Goal: Navigation & Orientation: Find specific page/section

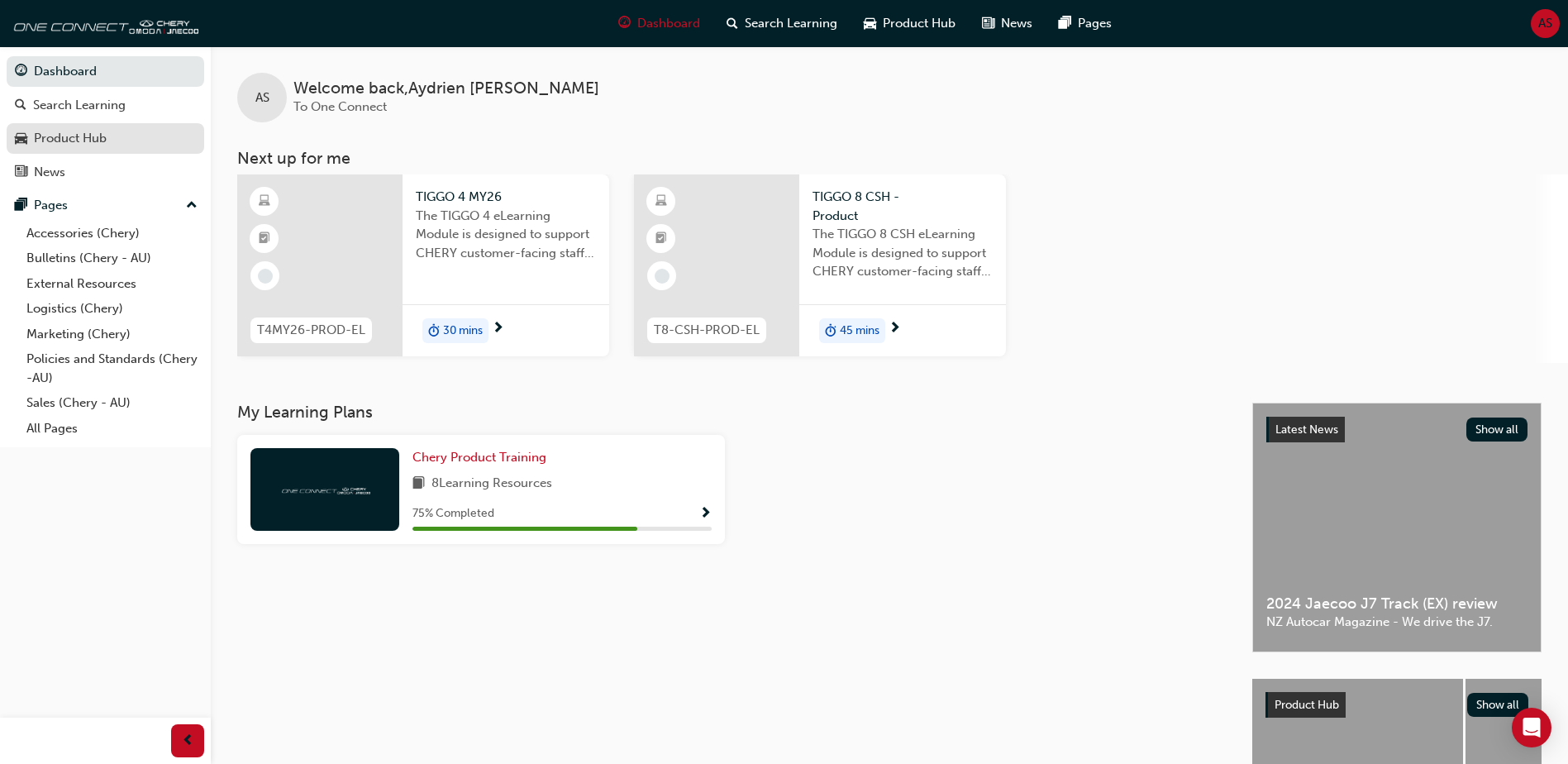
click at [139, 141] on div "Product Hub" at bounding box center [105, 139] width 181 height 21
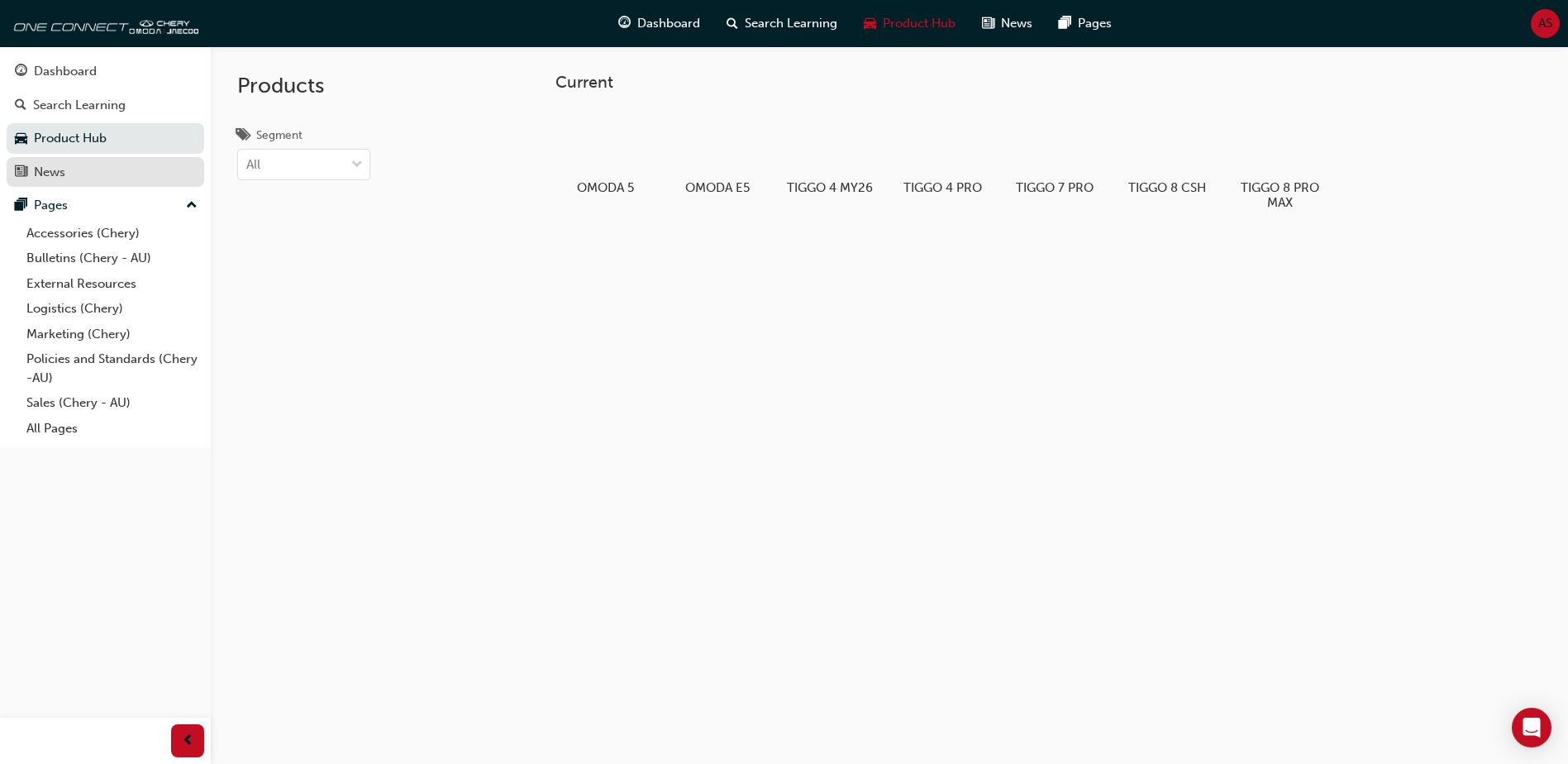
click at [104, 178] on div "News" at bounding box center [105, 172] width 181 height 21
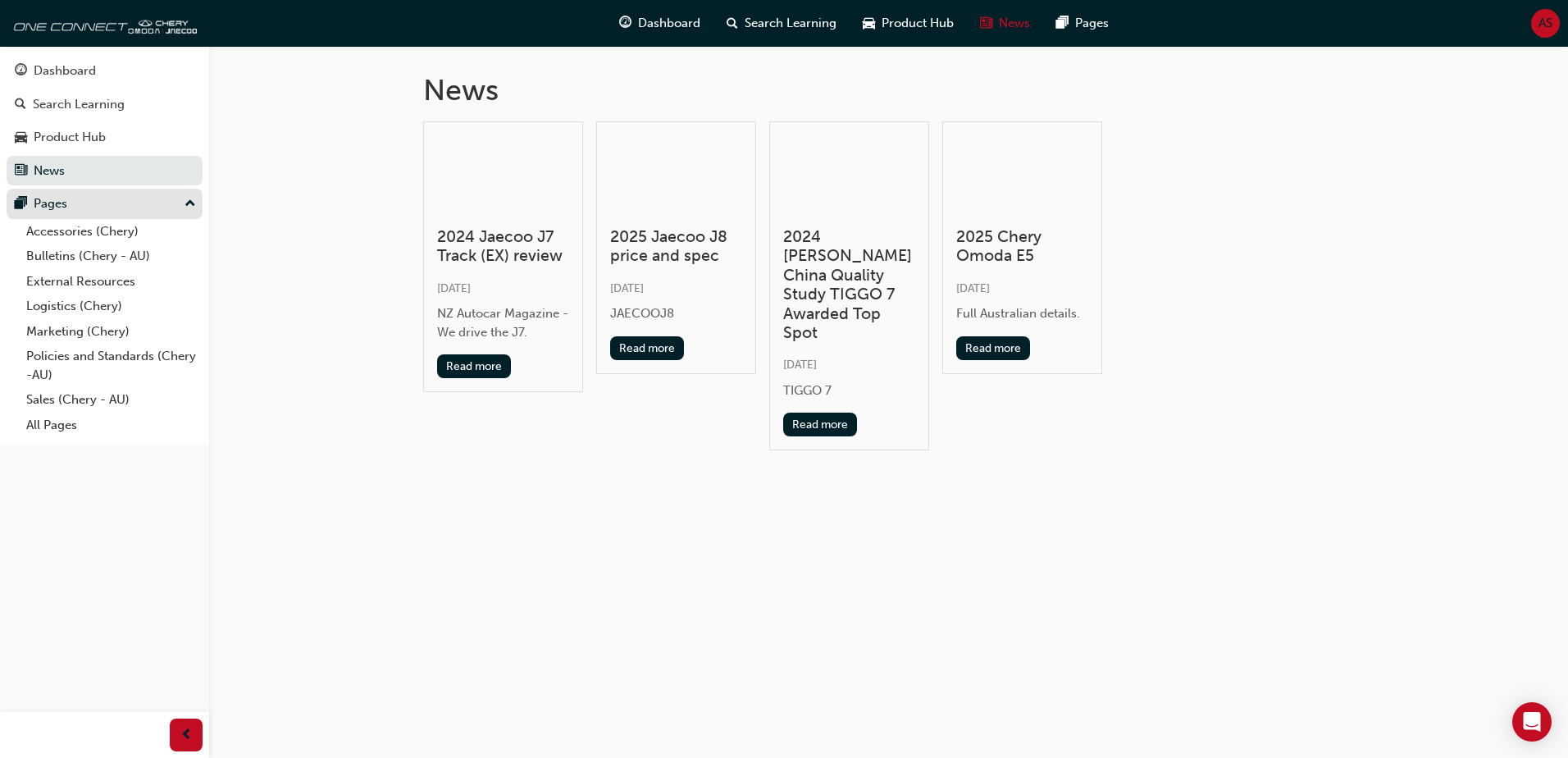
click at [100, 206] on div "Pages" at bounding box center [105, 204] width 179 height 21
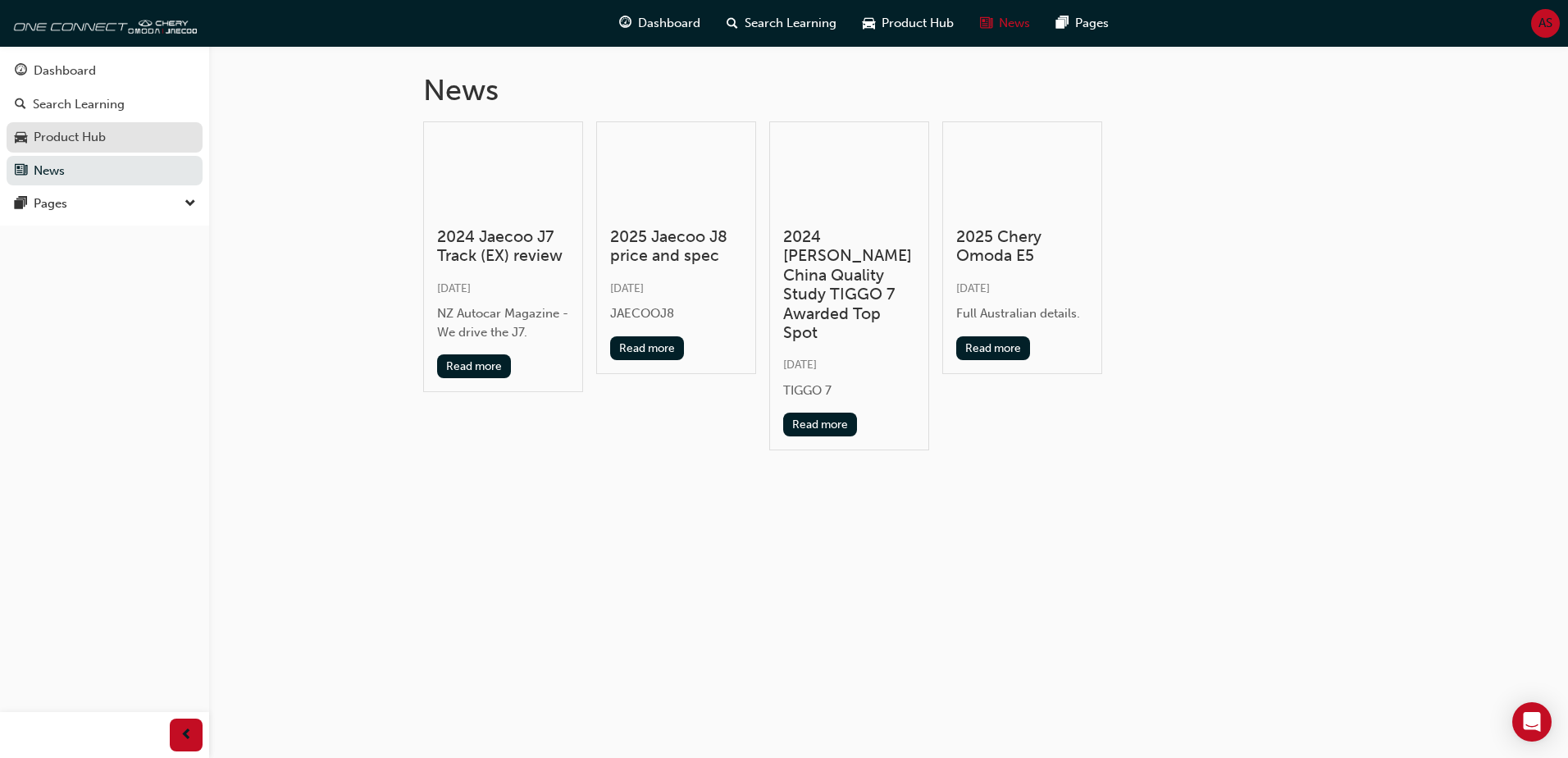
click at [104, 149] on link "Product Hub" at bounding box center [105, 138] width 196 height 30
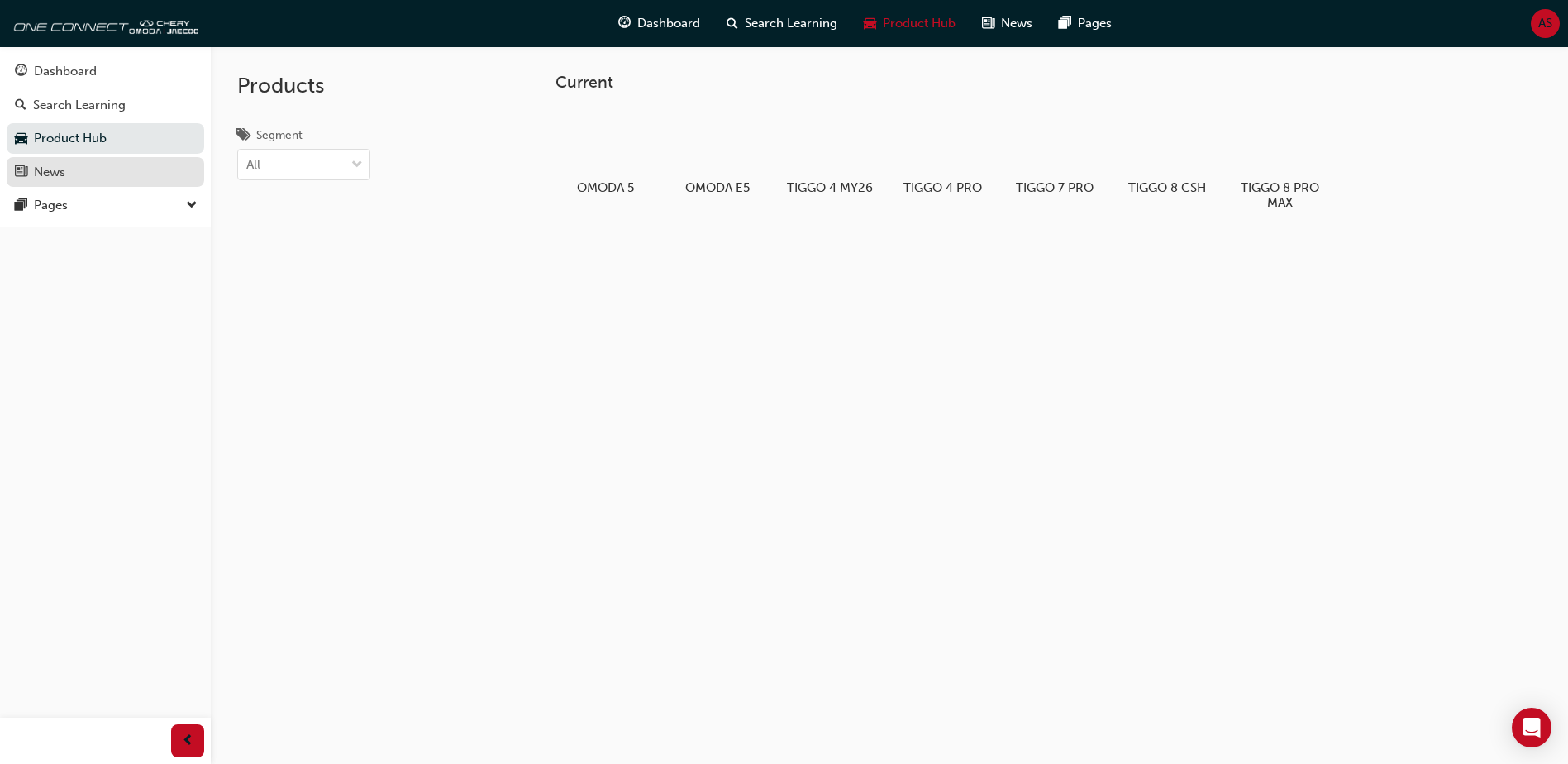
click at [98, 164] on div "News" at bounding box center [105, 172] width 181 height 21
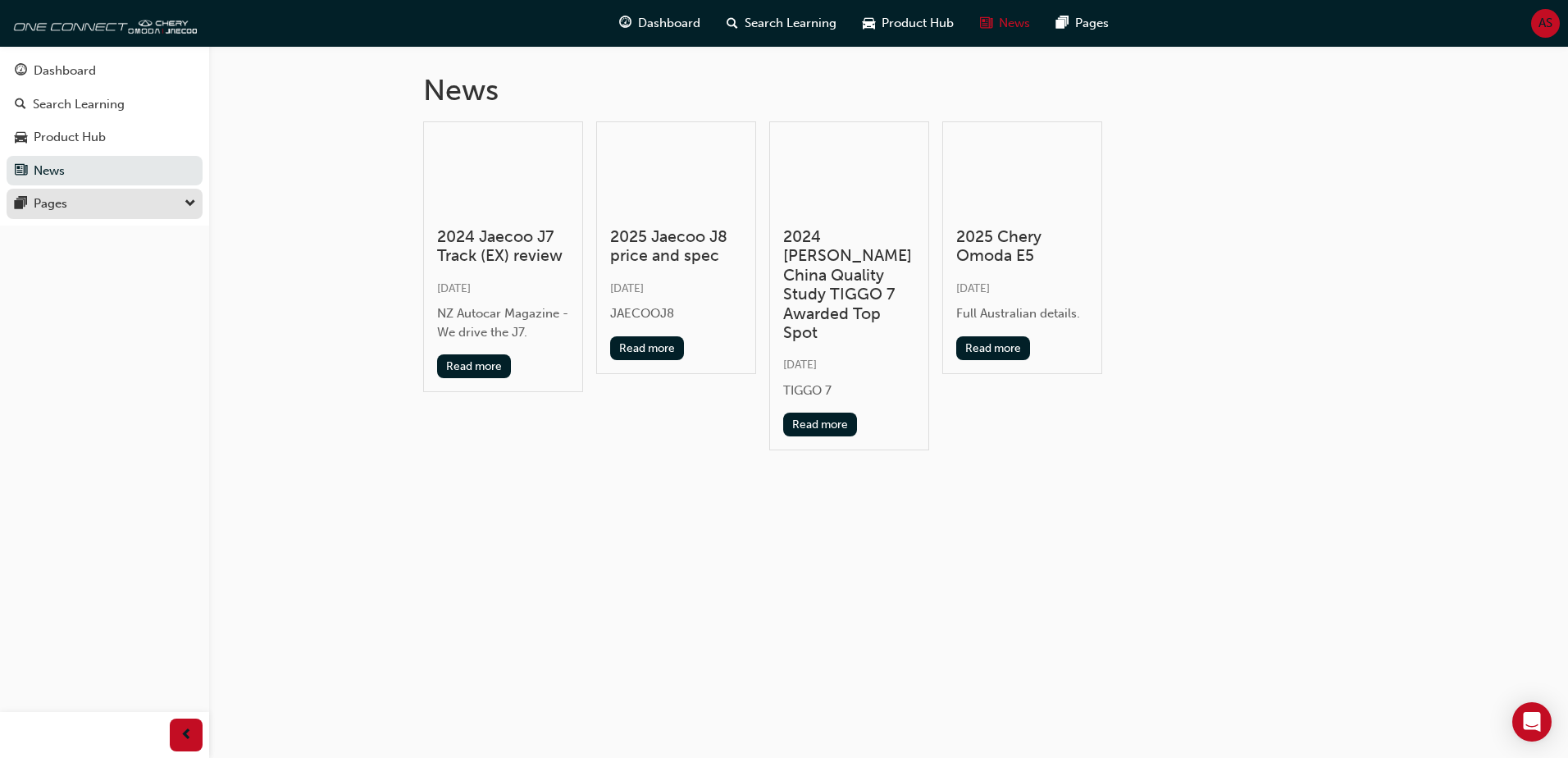
click at [93, 194] on div "Pages" at bounding box center [105, 204] width 179 height 21
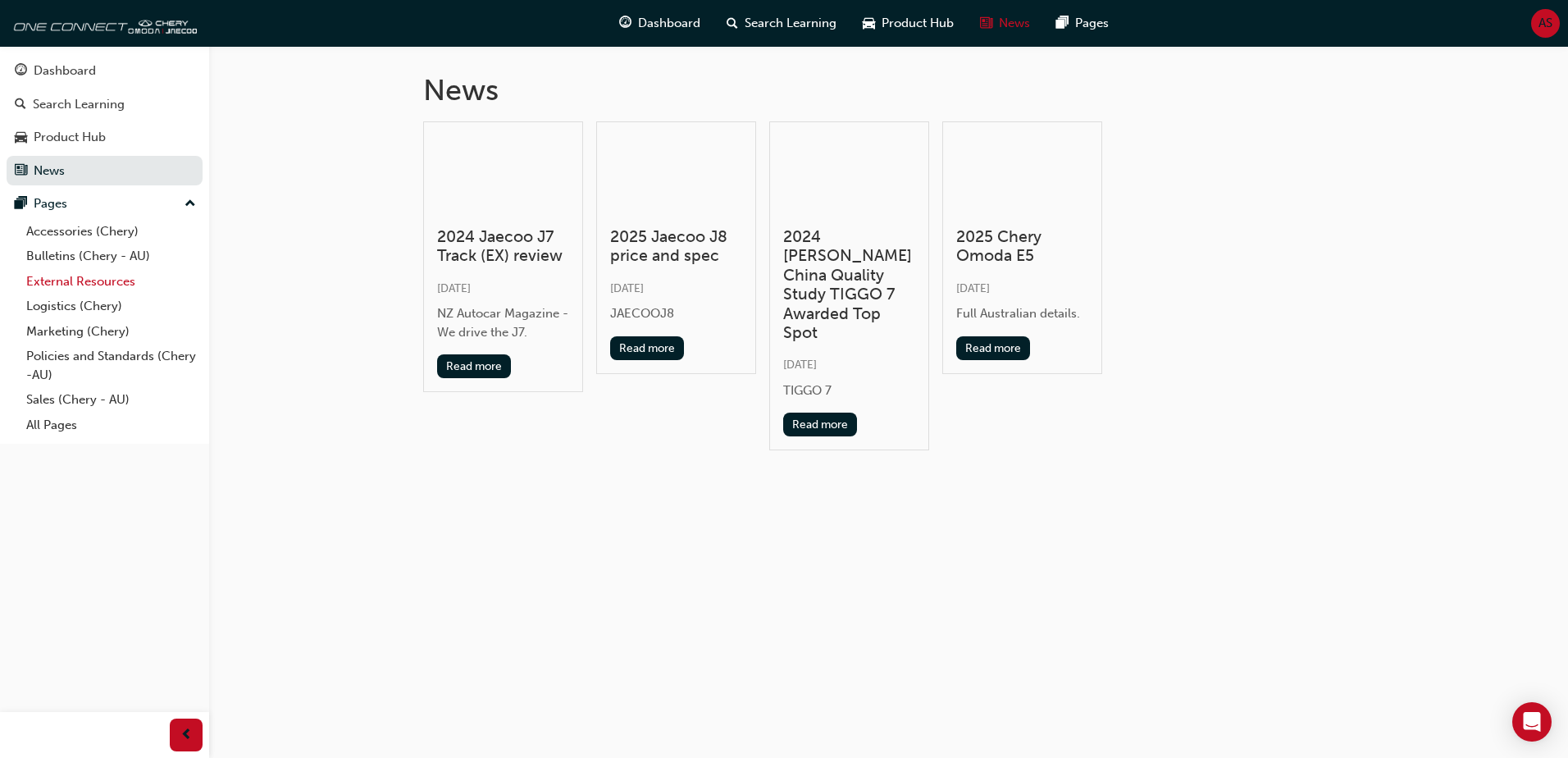
click at [100, 276] on link "External Resources" at bounding box center [111, 281] width 183 height 25
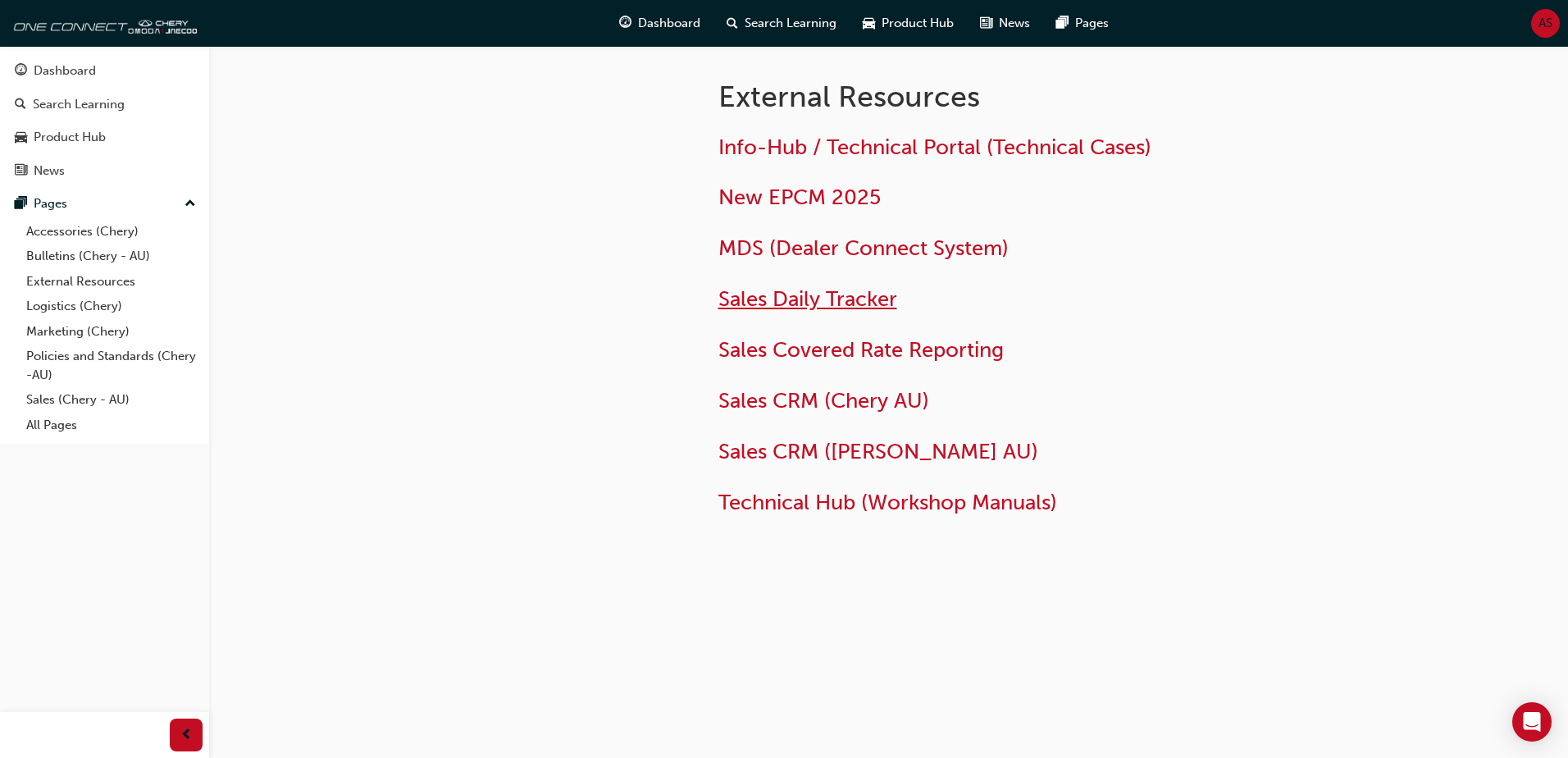
click at [872, 303] on span "Sales Daily Tracker" at bounding box center [808, 299] width 179 height 25
